Goal: Transaction & Acquisition: Purchase product/service

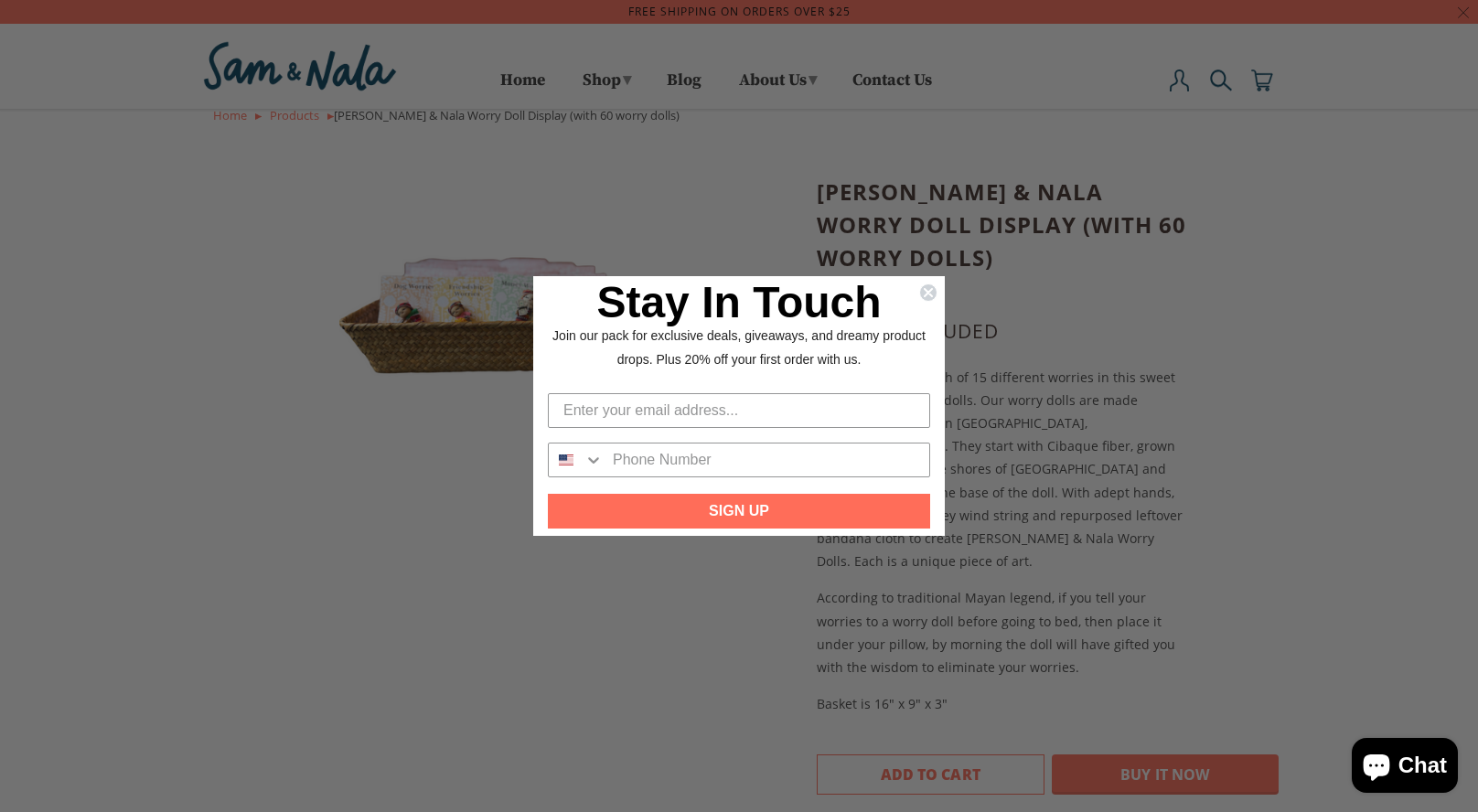
click at [916, 292] on p "Stay In Touch" at bounding box center [739, 308] width 382 height 34
click at [940, 289] on div "Stay In Touch Join our pack for exclusive deals, giveaways, and dreamy product …" at bounding box center [739, 330] width 412 height 110
click at [929, 294] on icon "Close dialog" at bounding box center [928, 292] width 7 height 7
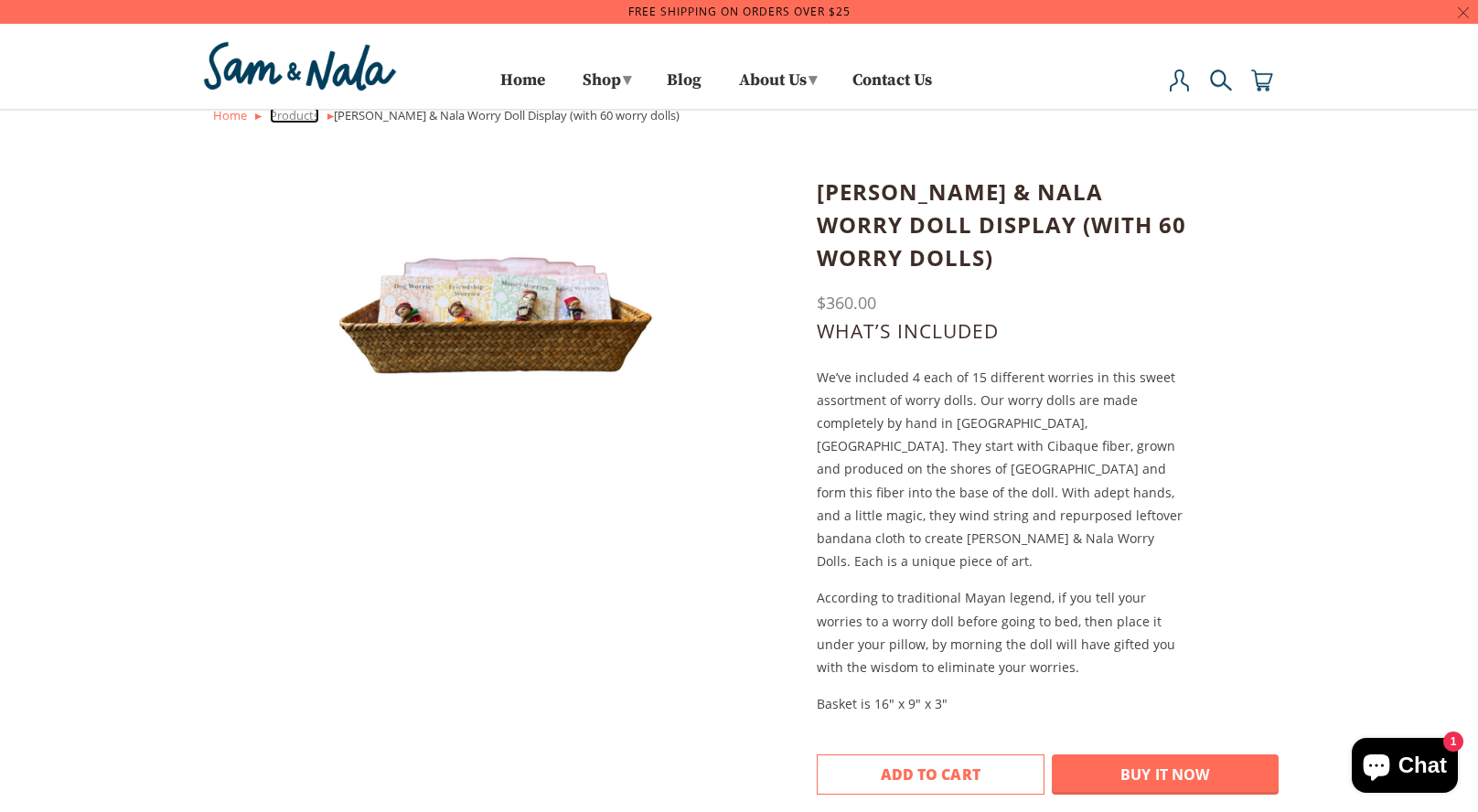
click at [311, 115] on link "Products" at bounding box center [295, 115] width 49 height 17
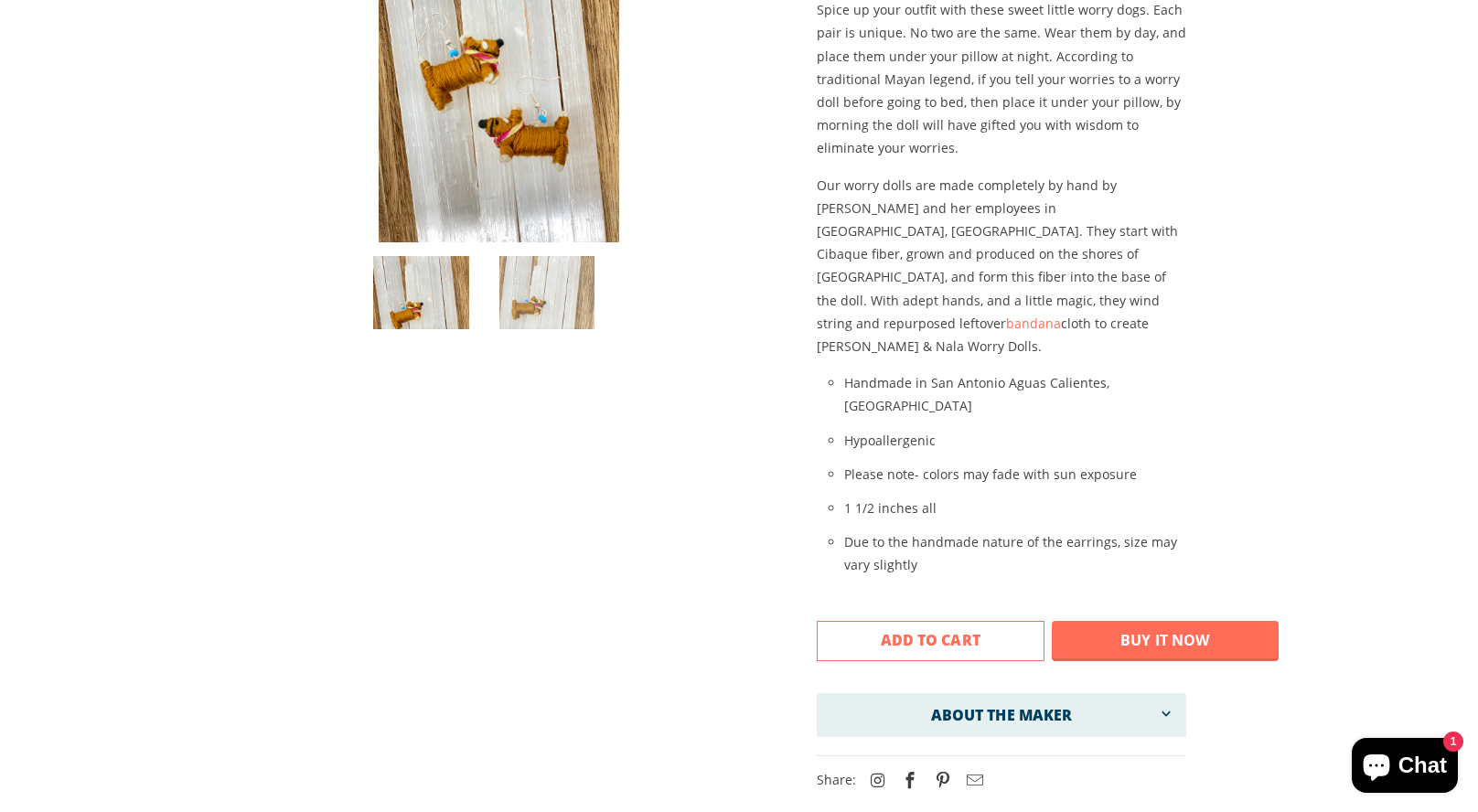
scroll to position [264, 0]
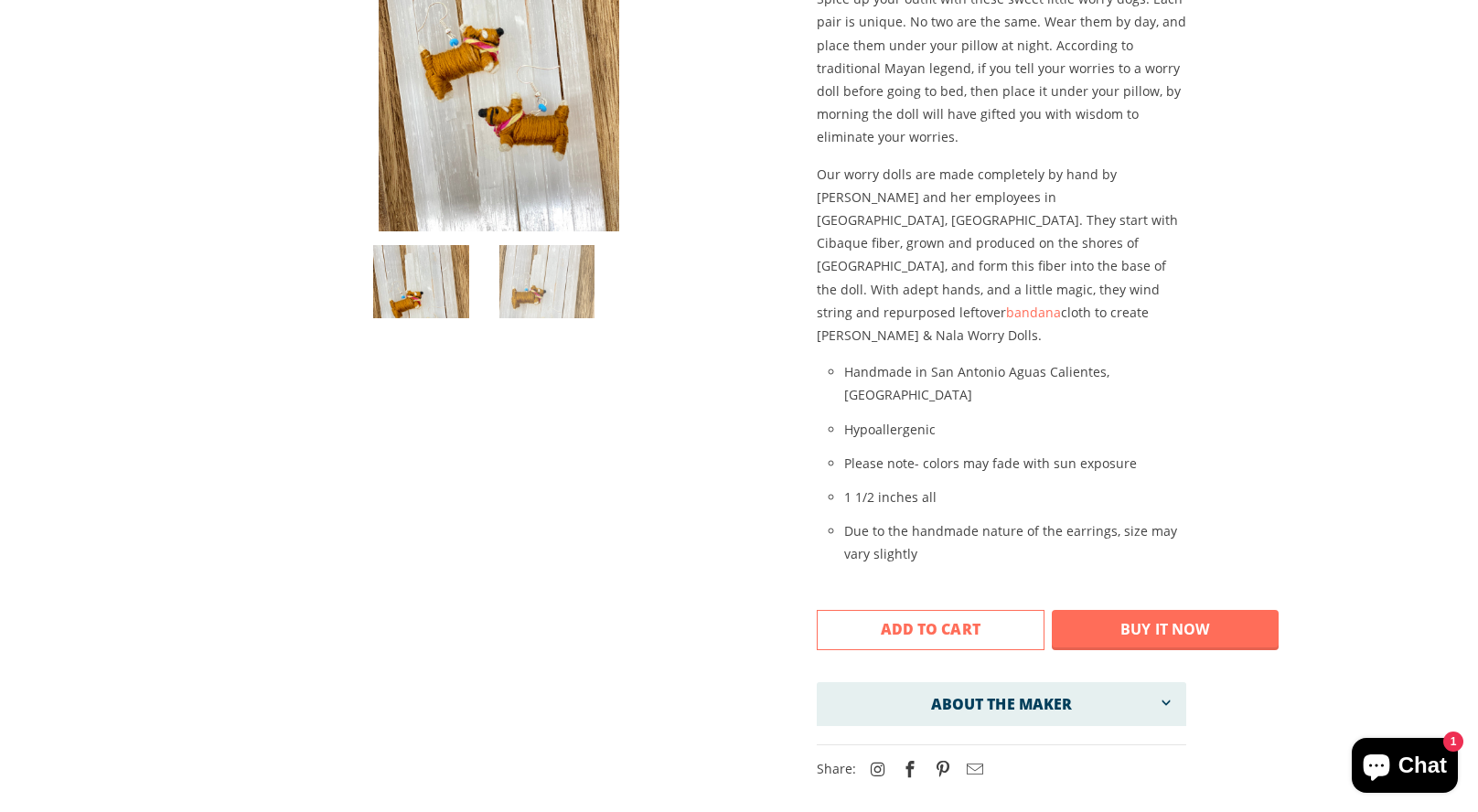
click at [1346, 381] on div "Free Shipping on orders over $25 Menu 0 Free Shipping on orders over $25 Home S…" at bounding box center [739, 503] width 1478 height 1536
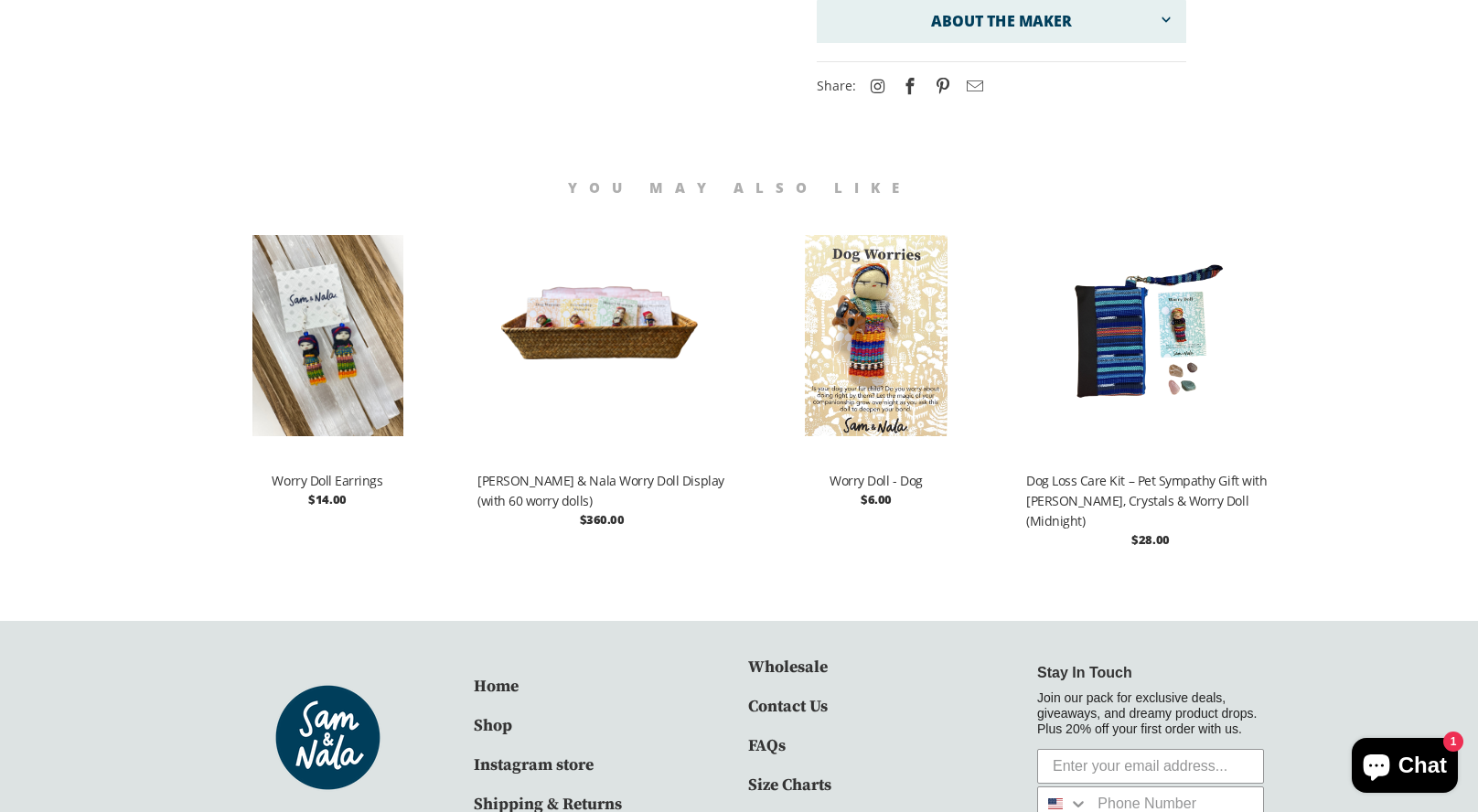
scroll to position [0, 0]
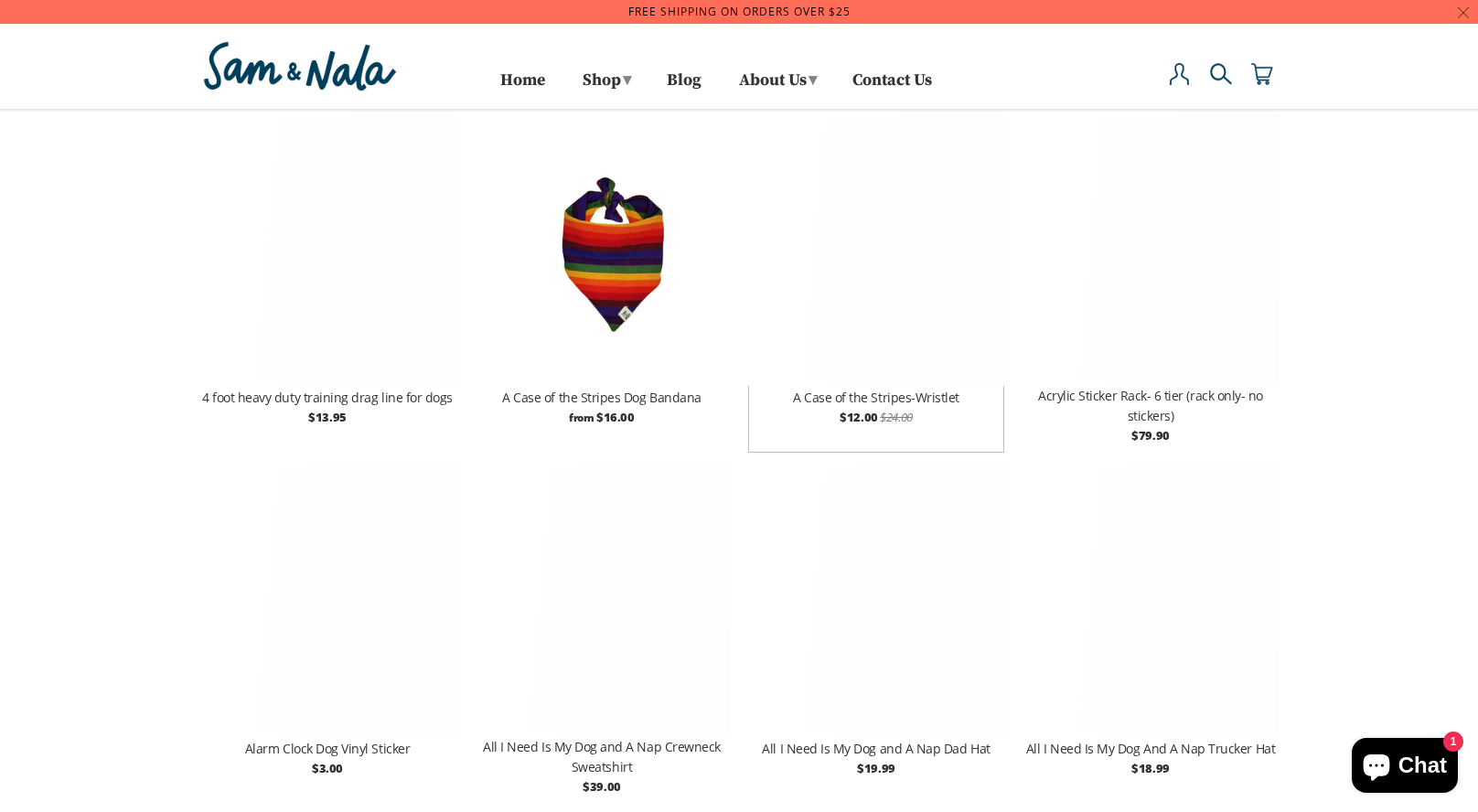
select select "title-ascending"
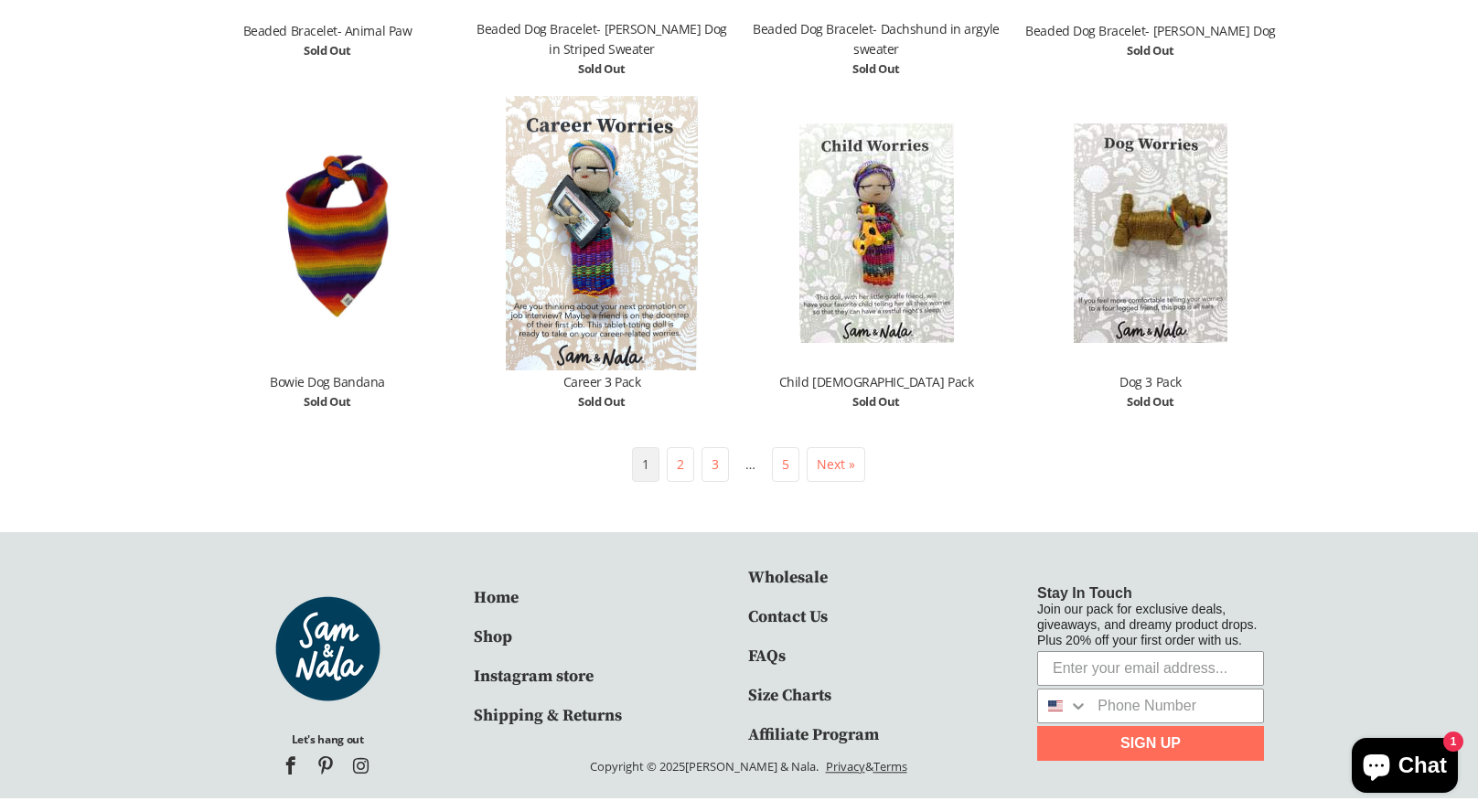
scroll to position [3810, 0]
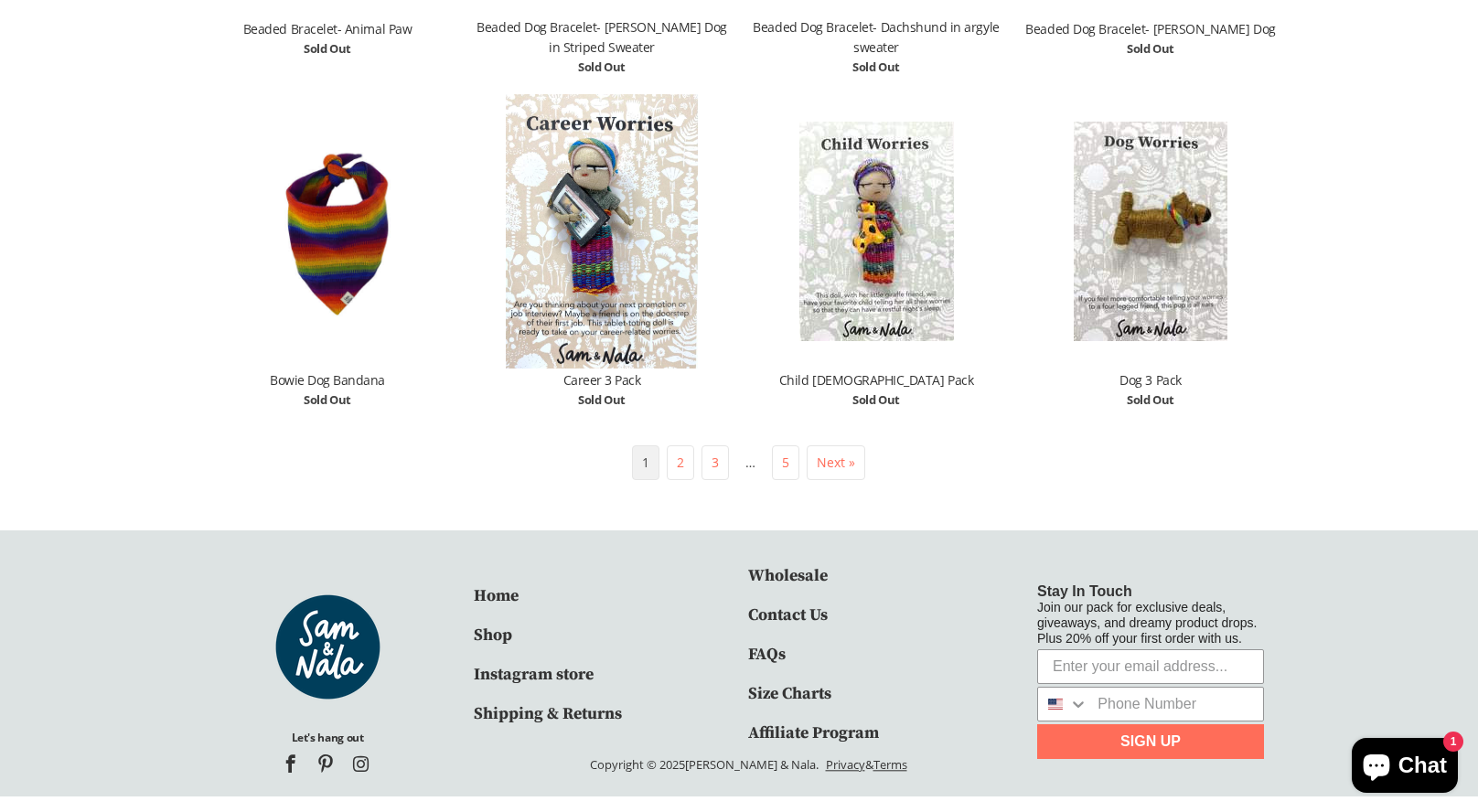
click at [846, 466] on link "Next »" at bounding box center [836, 463] width 39 height 18
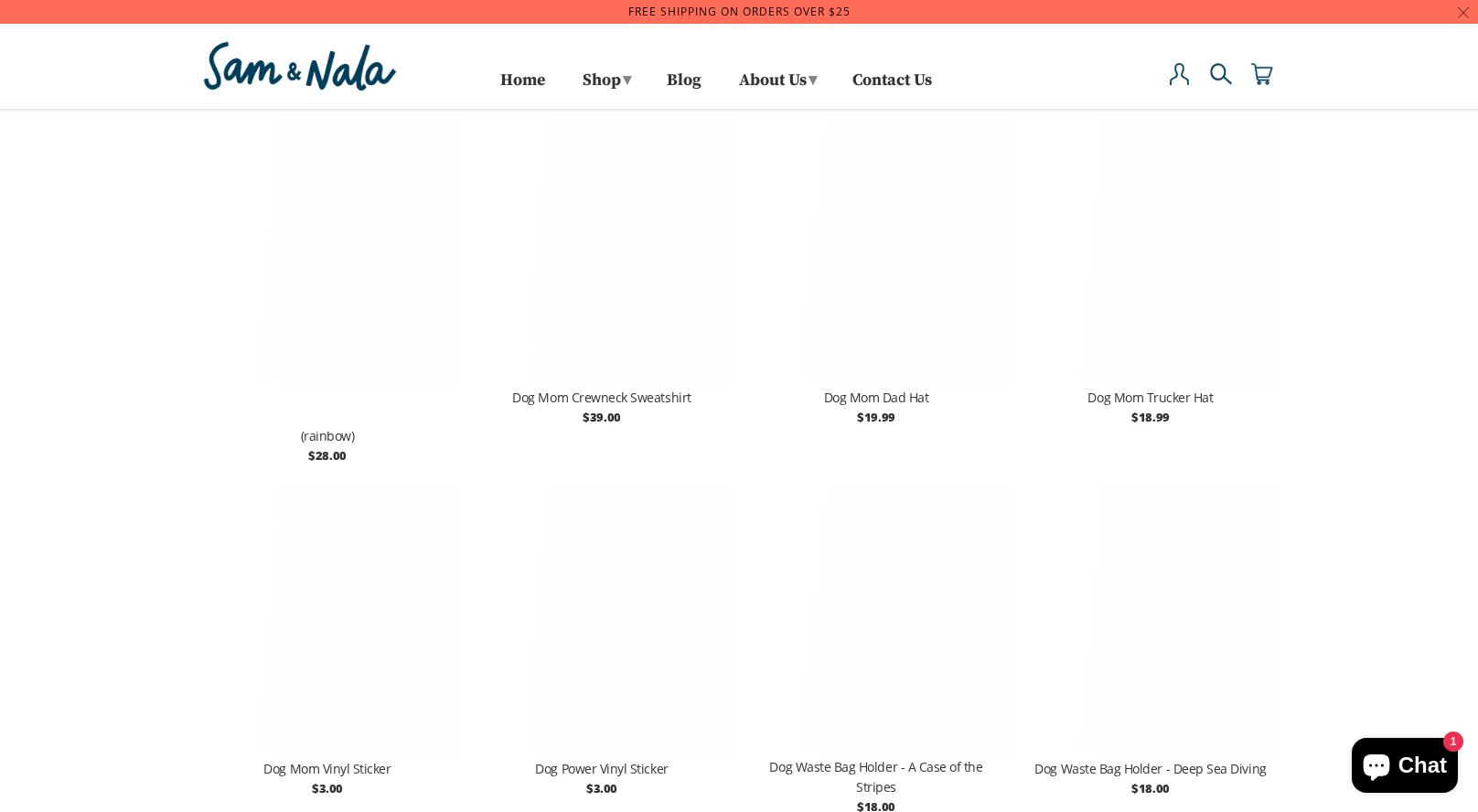
select select "title-ascending"
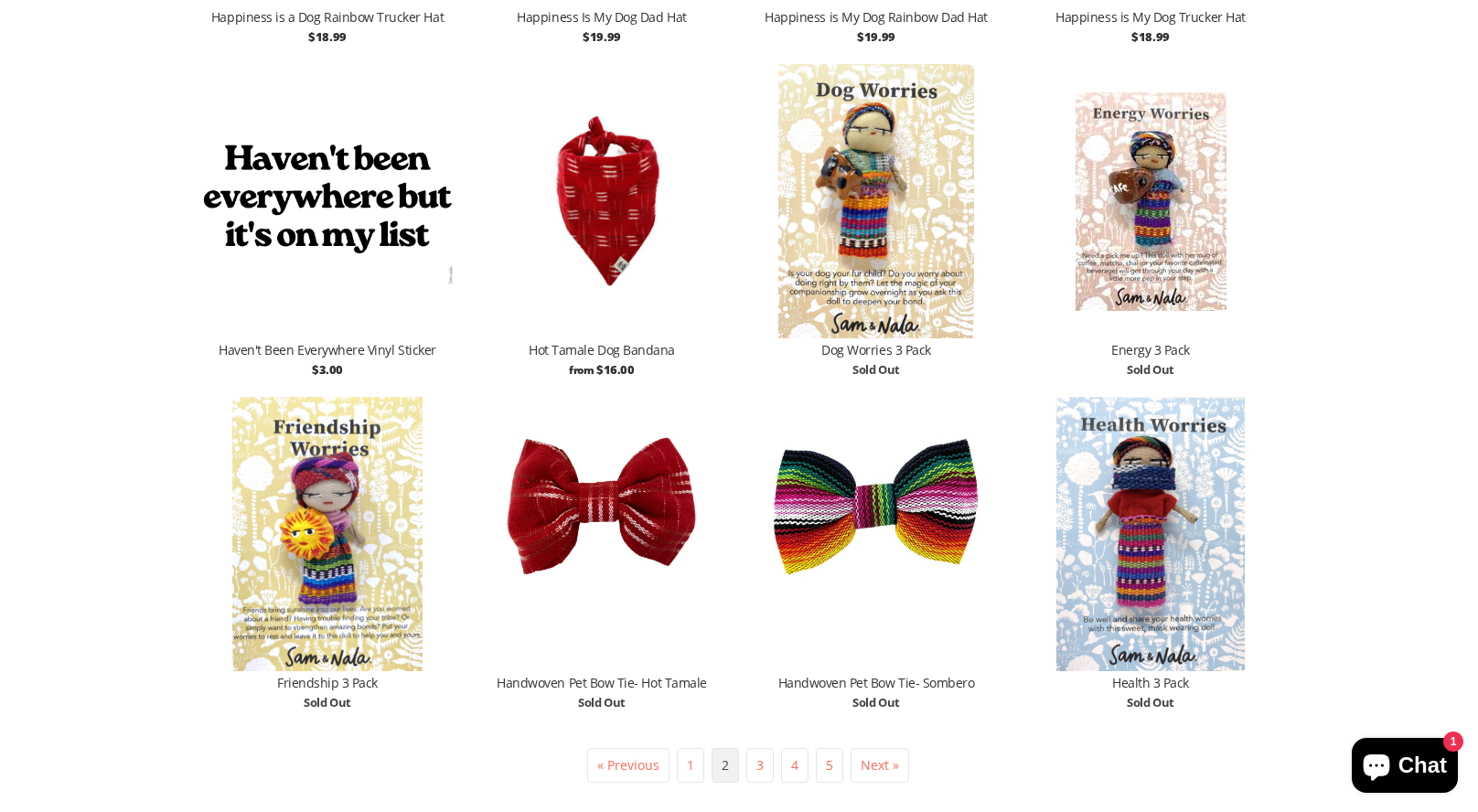
scroll to position [3739, 0]
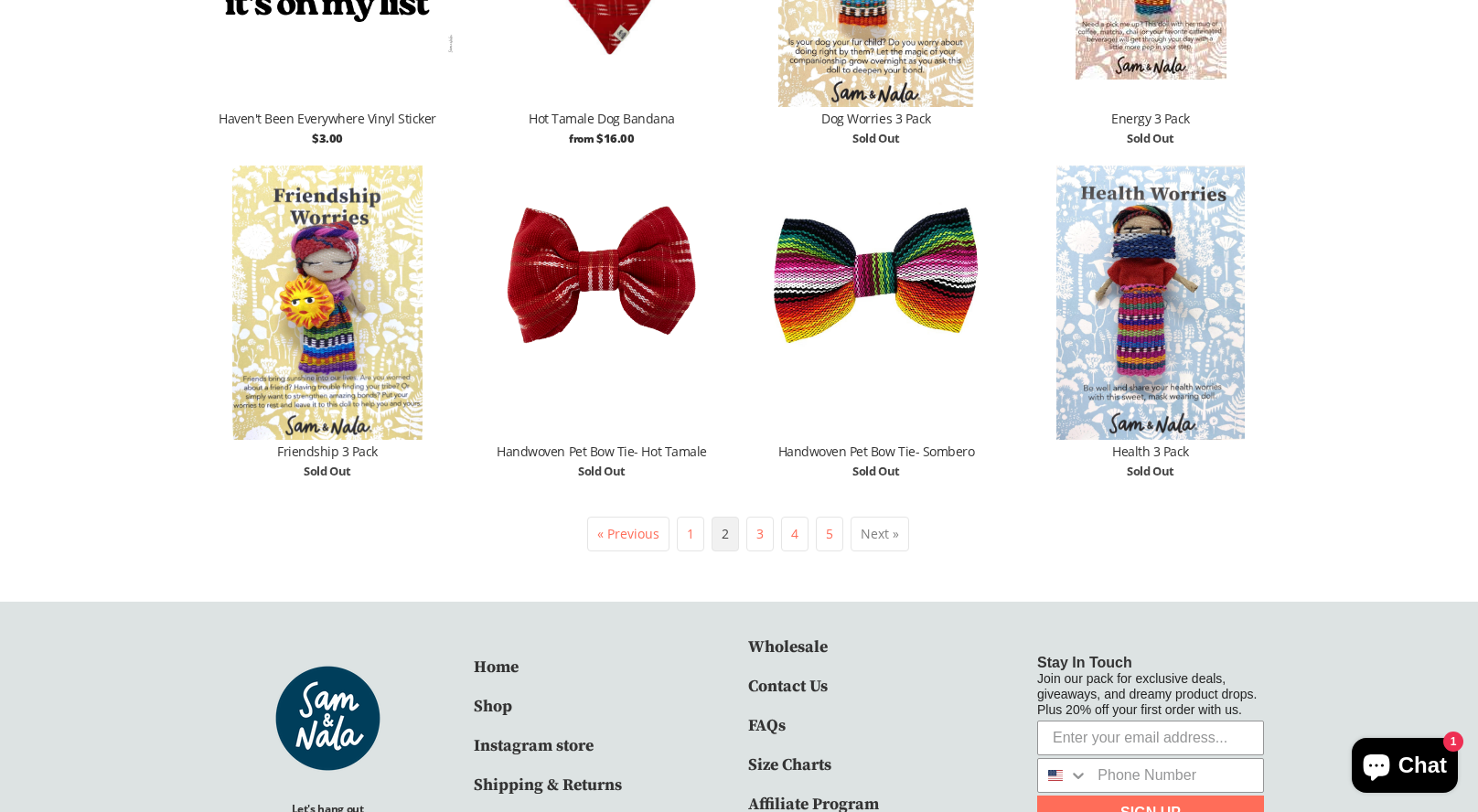
click at [867, 525] on link "Next »" at bounding box center [879, 534] width 39 height 18
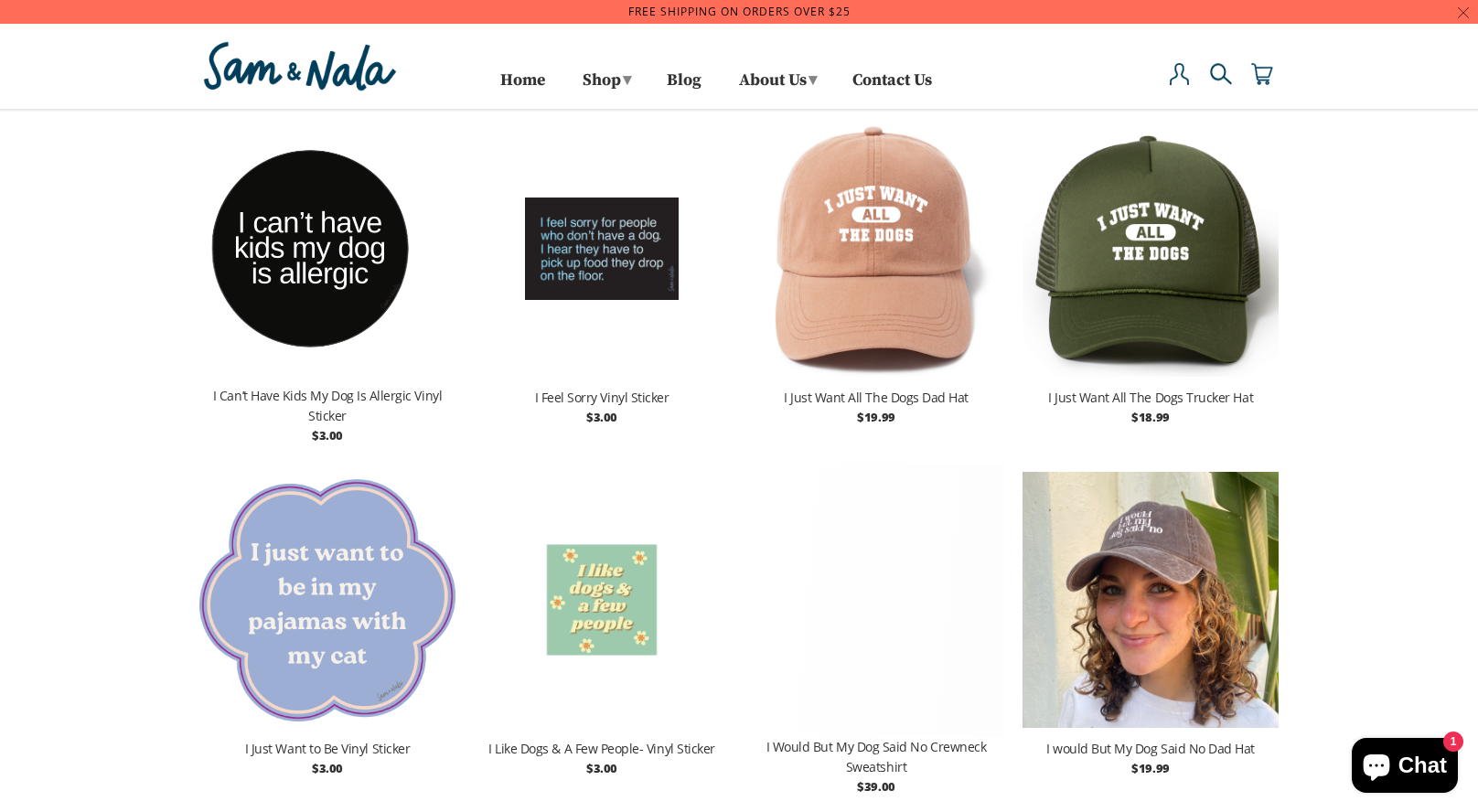
select select "title-ascending"
